Goal: Transaction & Acquisition: Purchase product/service

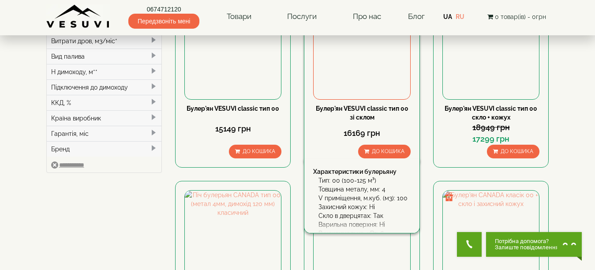
scroll to position [309, 0]
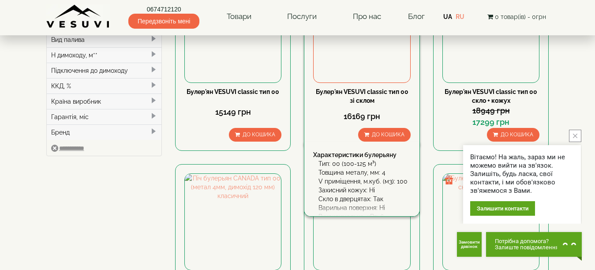
click at [363, 186] on div "Захисний кожух: Ні" at bounding box center [364, 190] width 92 height 9
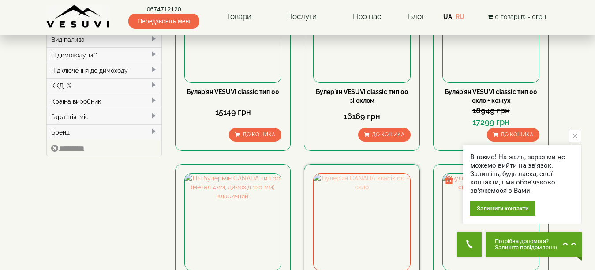
click at [374, 174] on img at bounding box center [362, 222] width 96 height 96
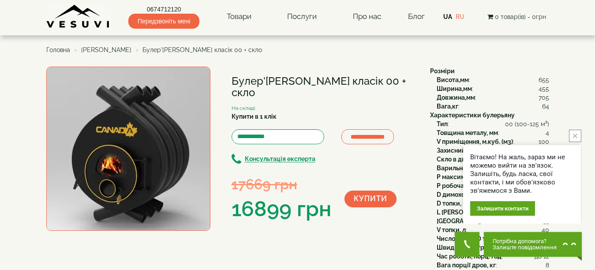
click at [140, 124] on img at bounding box center [128, 149] width 164 height 164
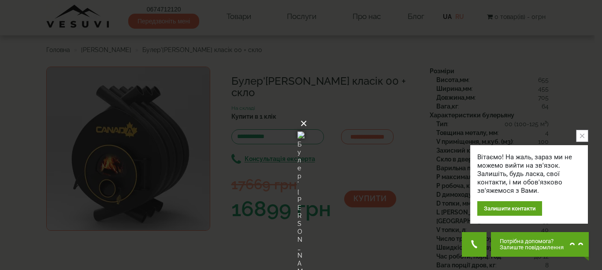
click at [307, 114] on button "×" at bounding box center [303, 123] width 7 height 19
